Goal: Task Accomplishment & Management: Manage account settings

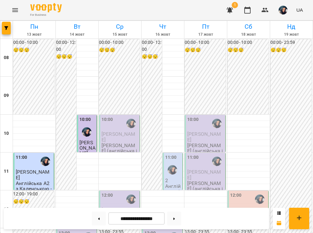
scroll to position [98, 0]
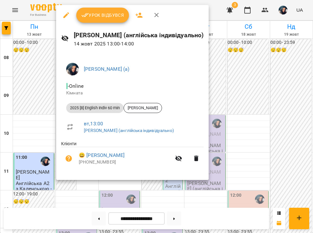
click at [95, 18] on span "Урок відбувся" at bounding box center [102, 15] width 43 height 8
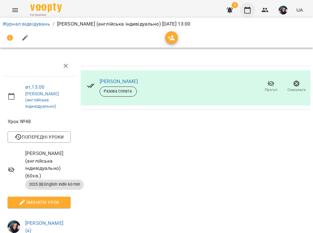
click at [247, 6] on button "button" at bounding box center [247, 10] width 15 height 15
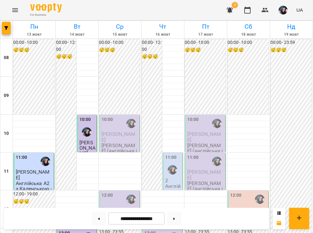
scroll to position [53, 0]
click at [119, 116] on div "10:00" at bounding box center [120, 123] width 37 height 15
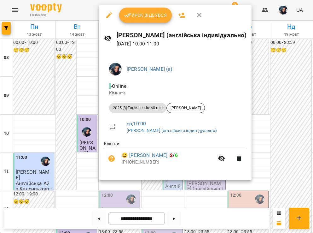
click at [134, 16] on span "Урок відбувся" at bounding box center [145, 15] width 43 height 8
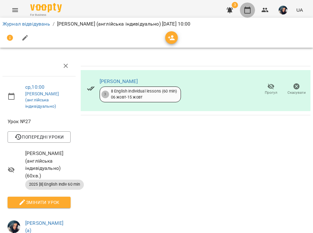
click at [244, 9] on icon "button" at bounding box center [248, 10] width 8 height 8
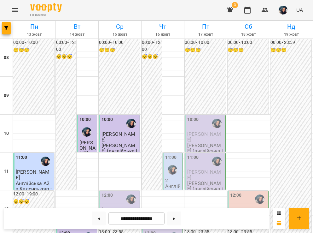
click at [280, 11] on img "button" at bounding box center [283, 10] width 9 height 9
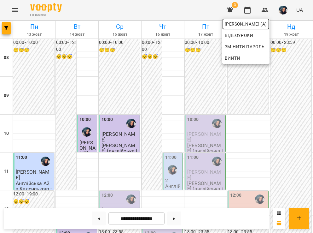
click at [267, 26] on span "Каленська Ольга Анатоліївна (а)" at bounding box center [246, 24] width 42 height 8
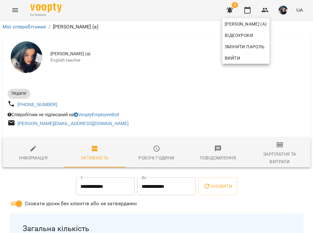
click at [214, 99] on div at bounding box center [156, 116] width 313 height 233
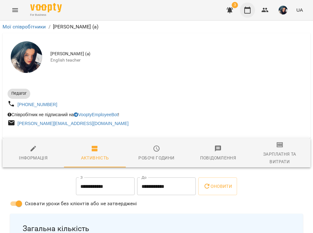
click at [244, 7] on icon "button" at bounding box center [248, 10] width 8 height 8
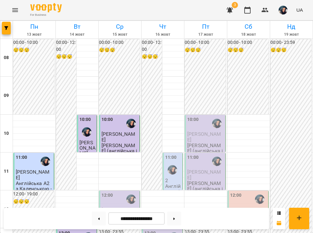
scroll to position [55, 0]
click at [123, 207] on span "[PERSON_NAME]" at bounding box center [119, 212] width 34 height 11
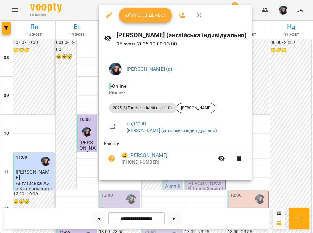
click at [197, 17] on icon "button" at bounding box center [200, 15] width 8 height 8
